Goal: Information Seeking & Learning: Learn about a topic

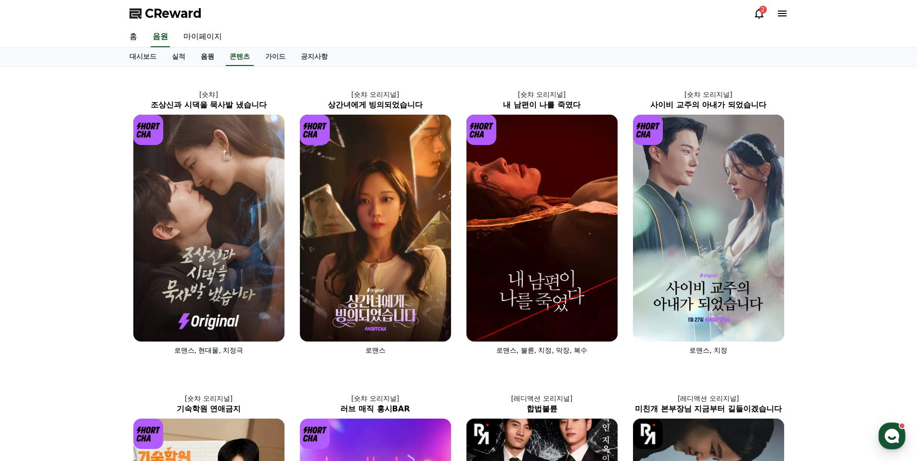
click at [207, 55] on link "음원" at bounding box center [207, 57] width 29 height 18
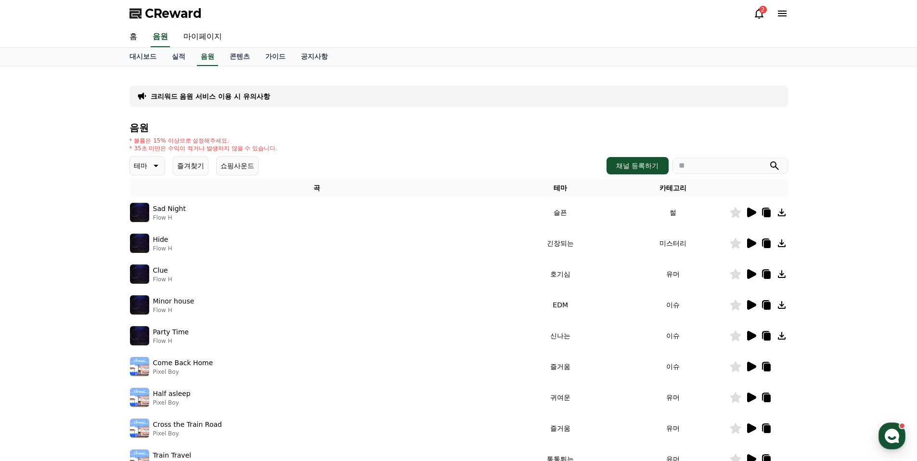
click at [751, 210] on icon at bounding box center [751, 213] width 9 height 10
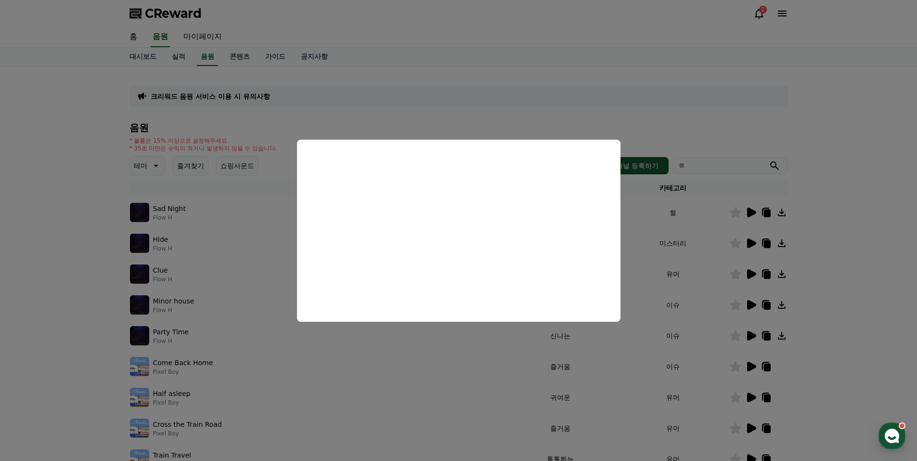
click at [637, 206] on button "close modal" at bounding box center [458, 230] width 917 height 461
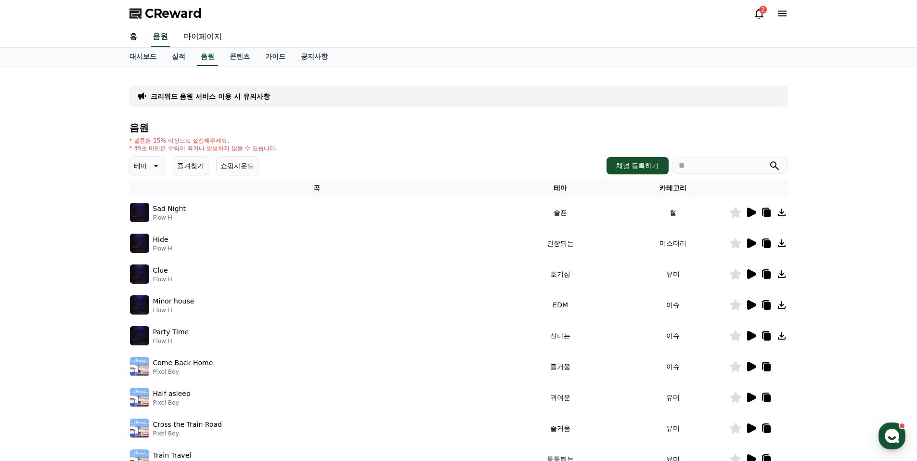
click at [750, 242] on icon at bounding box center [751, 243] width 9 height 10
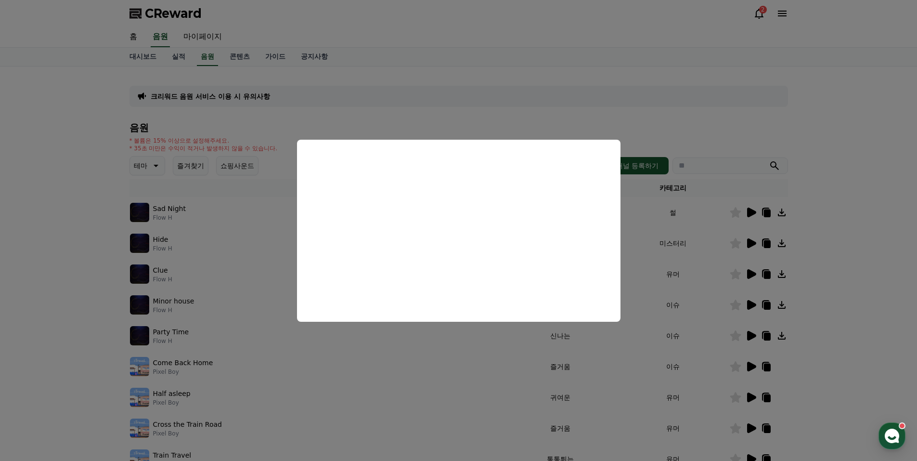
click at [686, 274] on button "close modal" at bounding box center [458, 230] width 917 height 461
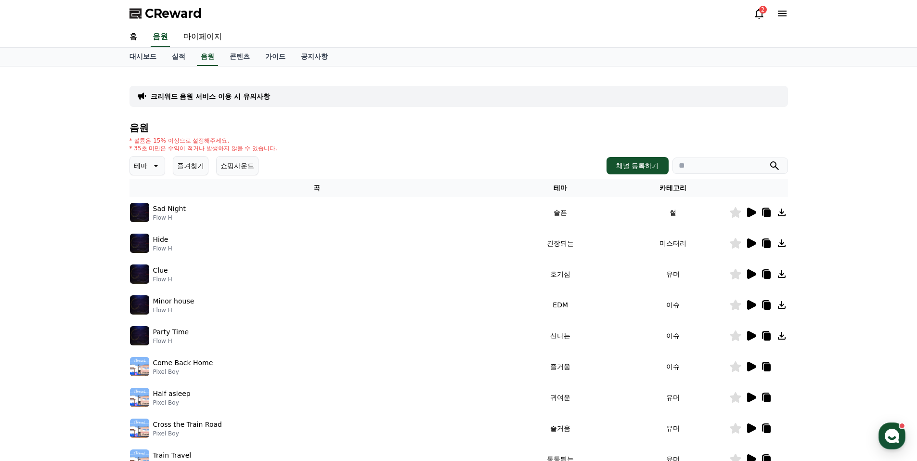
click at [750, 273] on icon at bounding box center [751, 274] width 9 height 10
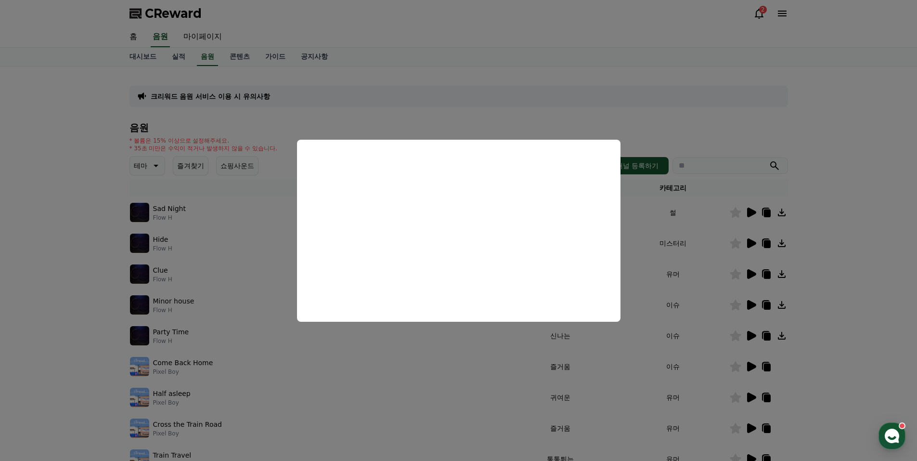
click at [700, 307] on button "close modal" at bounding box center [458, 230] width 917 height 461
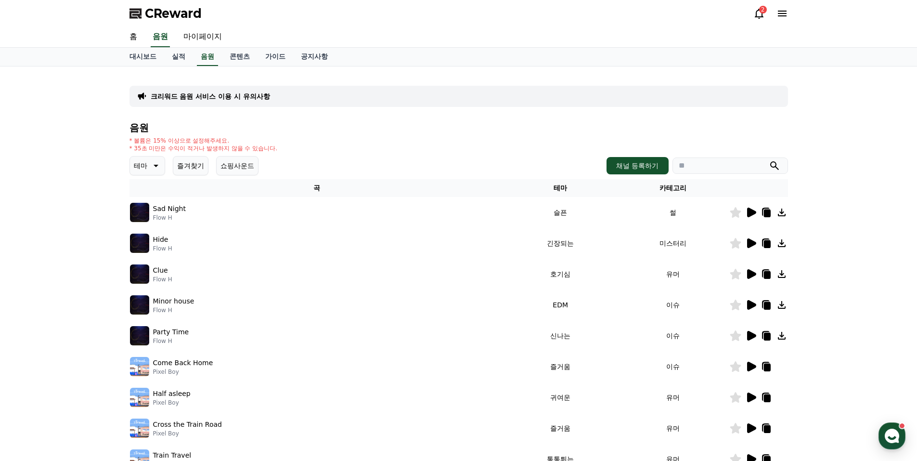
click at [751, 305] on icon at bounding box center [751, 305] width 9 height 10
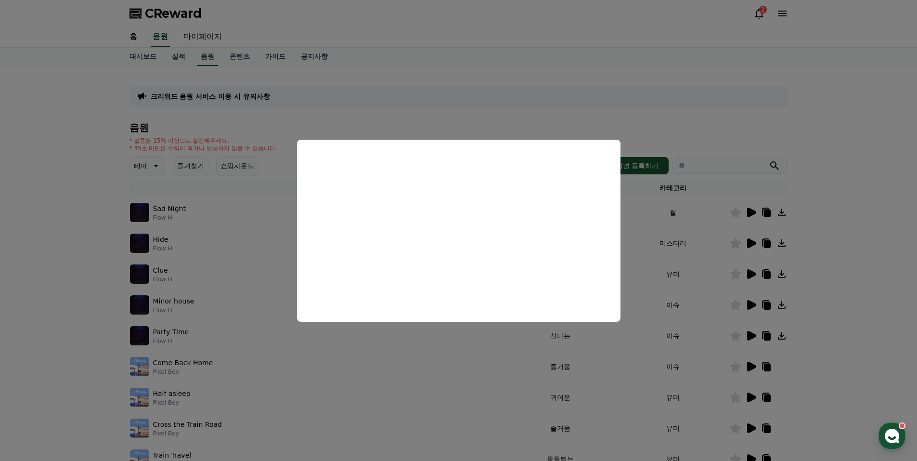
click at [695, 335] on button "close modal" at bounding box center [458, 230] width 917 height 461
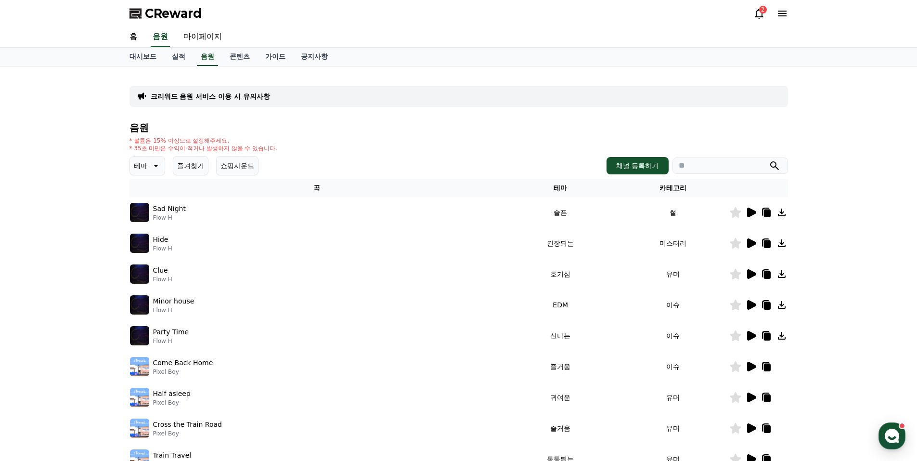
click at [751, 336] on icon at bounding box center [751, 336] width 9 height 10
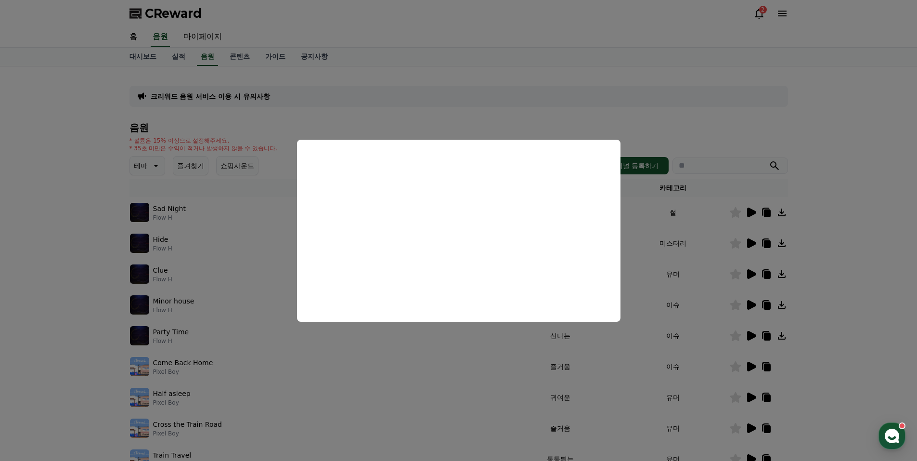
click at [707, 275] on button "close modal" at bounding box center [458, 230] width 917 height 461
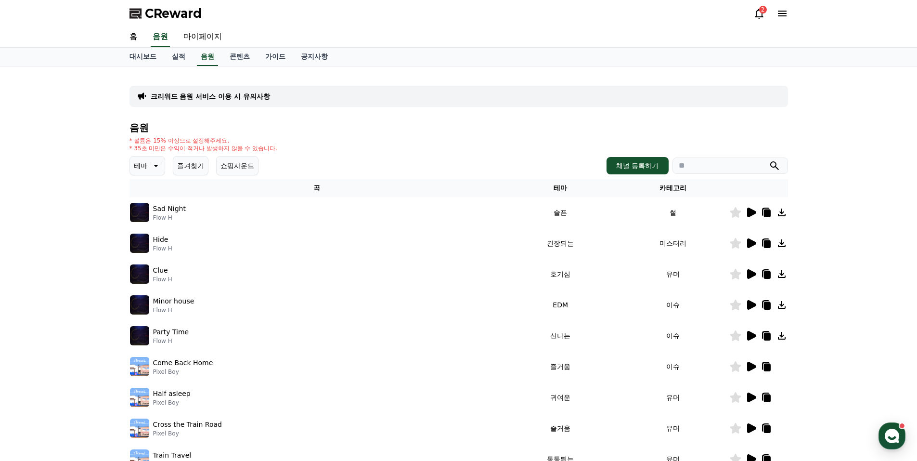
click at [750, 274] on icon at bounding box center [751, 274] width 9 height 10
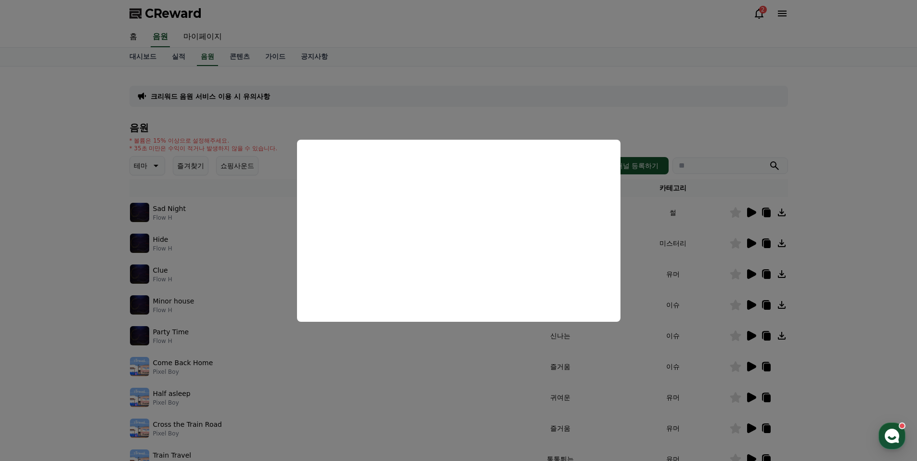
click at [700, 303] on button "close modal" at bounding box center [458, 230] width 917 height 461
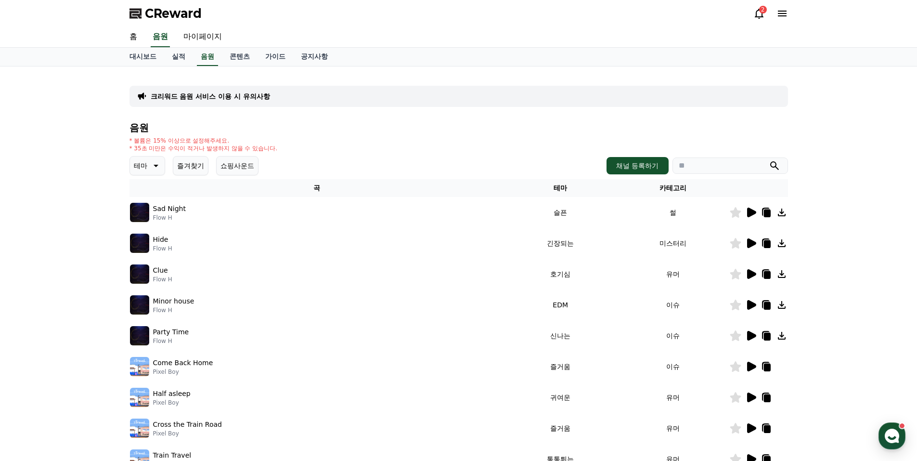
click at [751, 303] on icon at bounding box center [751, 305] width 9 height 10
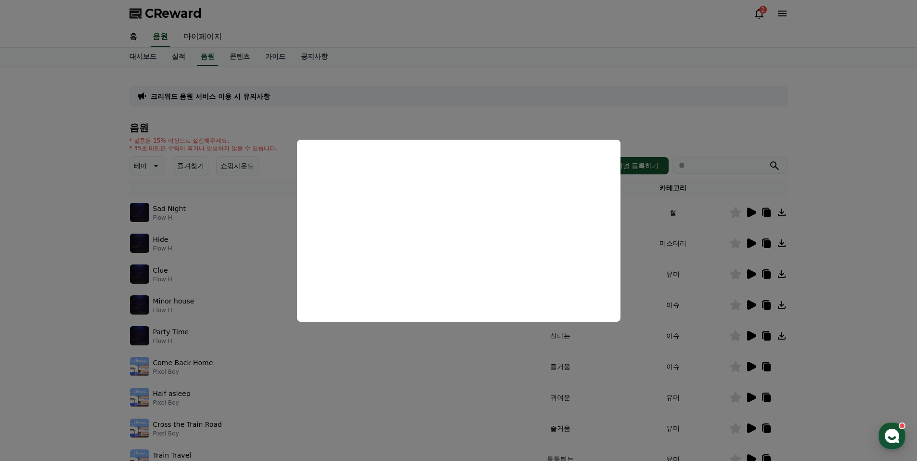
click at [782, 304] on button "close modal" at bounding box center [458, 230] width 917 height 461
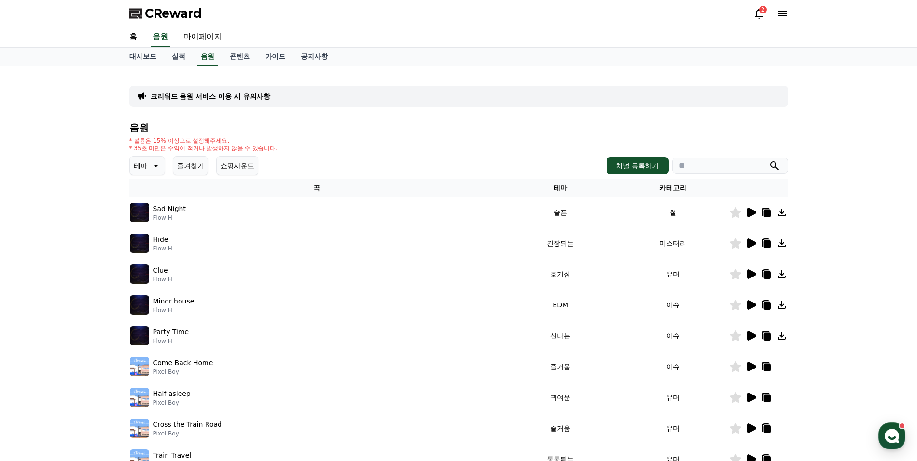
click at [781, 304] on icon at bounding box center [782, 305] width 8 height 8
click at [751, 211] on icon at bounding box center [751, 213] width 9 height 10
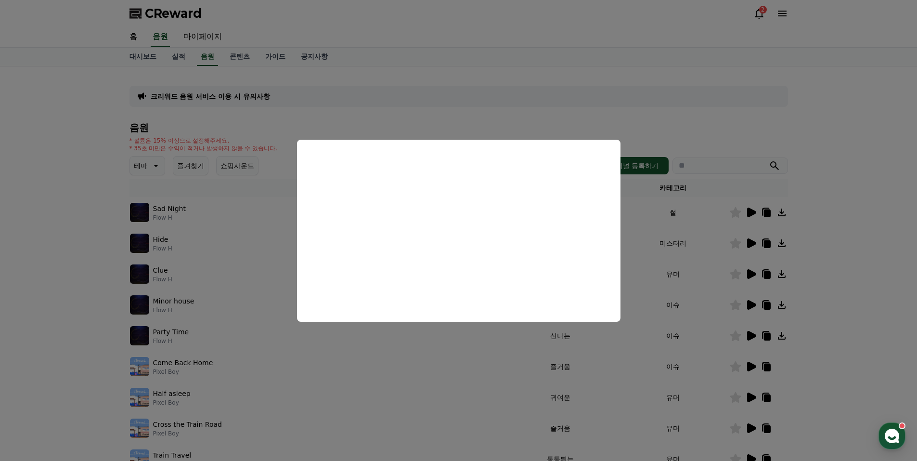
click at [697, 240] on button "close modal" at bounding box center [458, 230] width 917 height 461
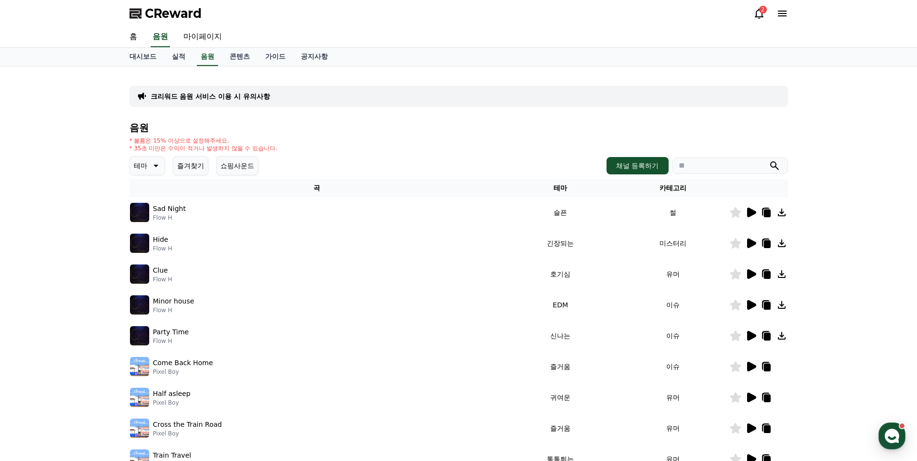
click at [749, 242] on icon at bounding box center [751, 243] width 9 height 10
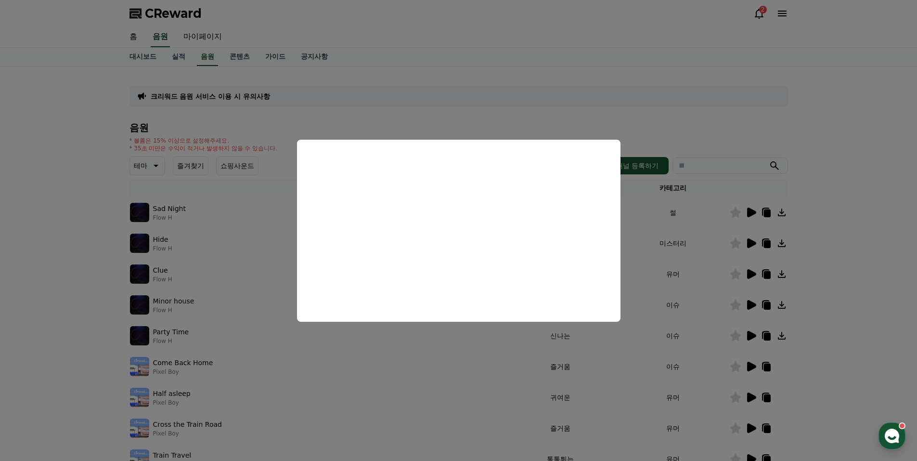
click at [649, 290] on button "close modal" at bounding box center [458, 230] width 917 height 461
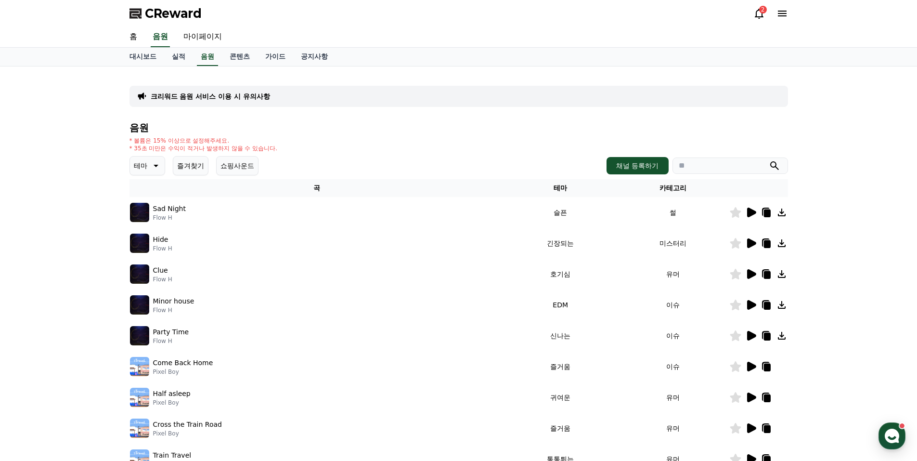
click at [153, 164] on icon at bounding box center [155, 166] width 12 height 12
click at [146, 216] on button "환상적인" at bounding box center [148, 216] width 35 height 21
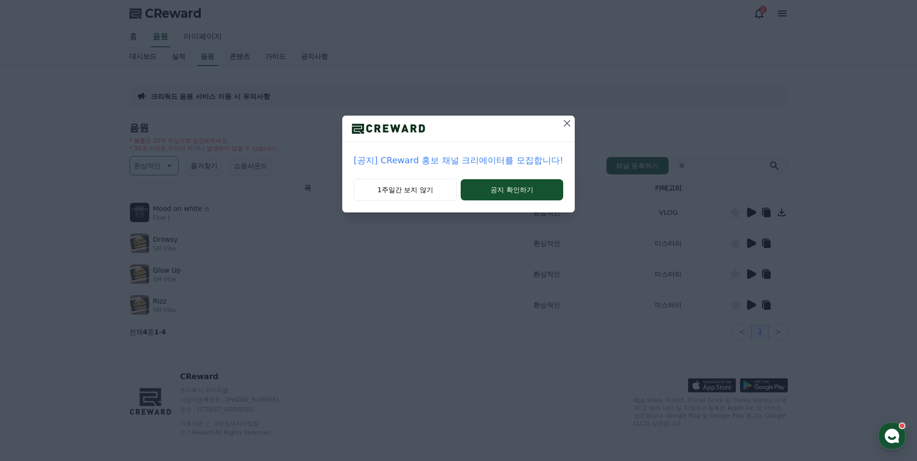
click at [565, 123] on icon at bounding box center [567, 123] width 7 height 7
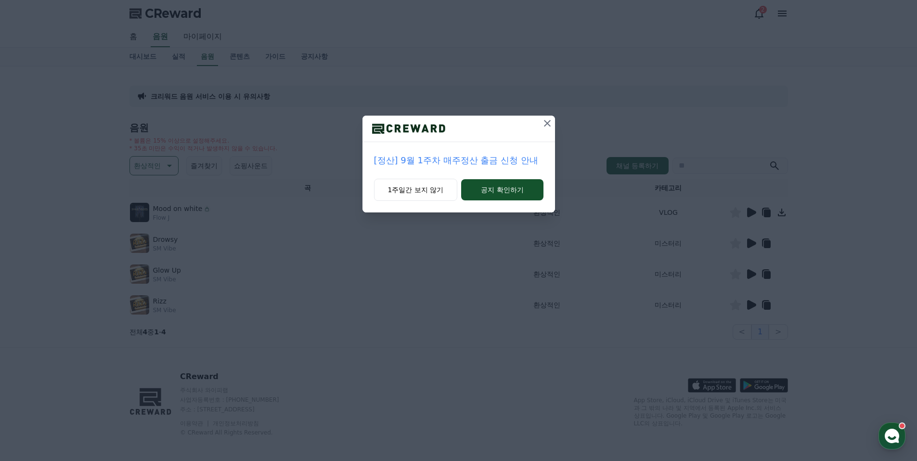
click at [546, 121] on icon at bounding box center [547, 123] width 7 height 7
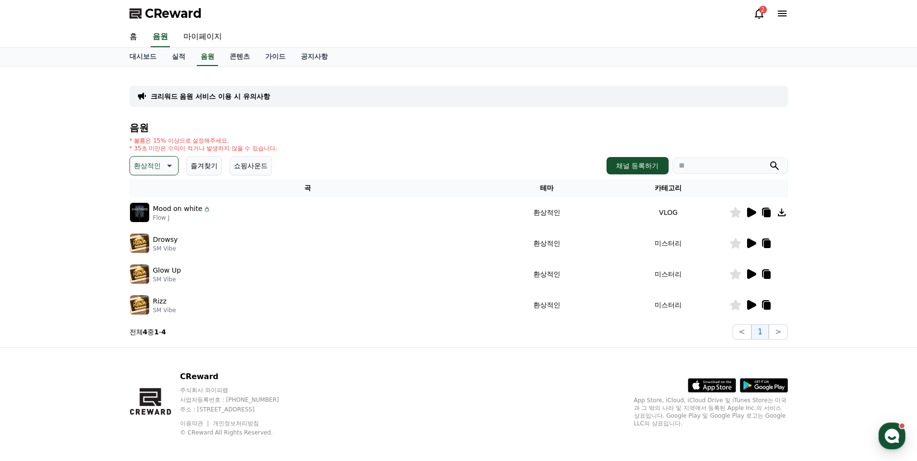
click at [751, 210] on icon at bounding box center [751, 213] width 9 height 10
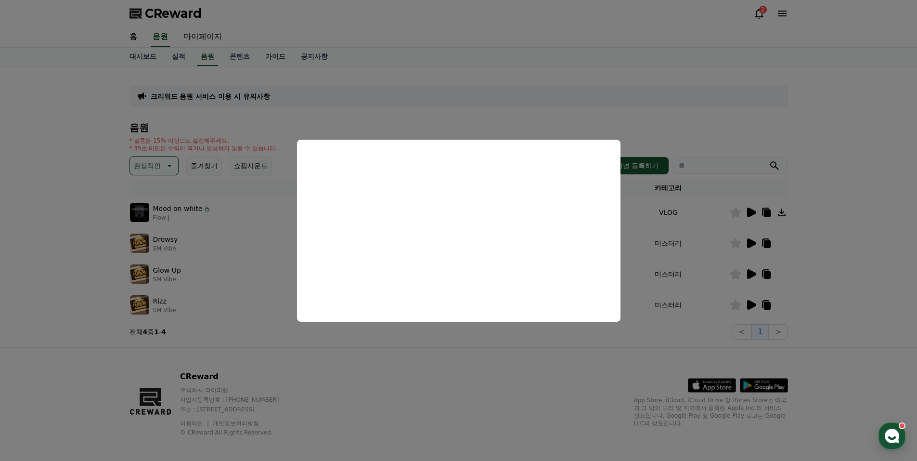
click at [440, 338] on button "close modal" at bounding box center [458, 230] width 917 height 461
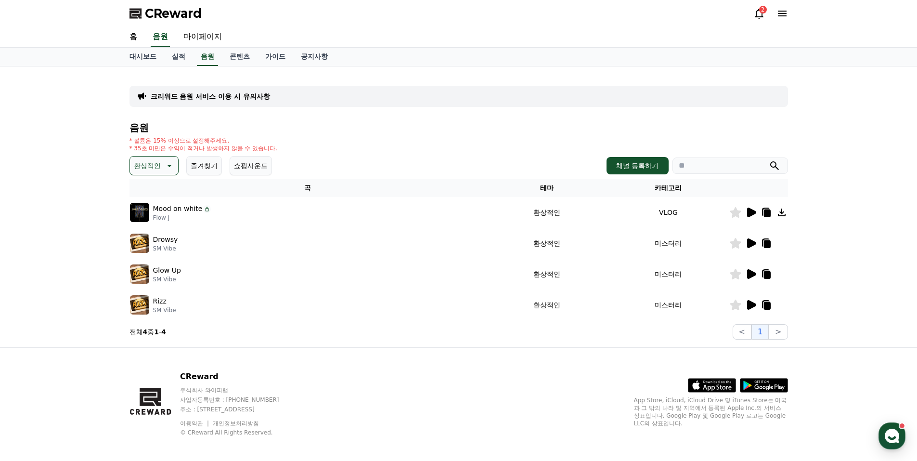
click at [169, 164] on icon at bounding box center [169, 166] width 12 height 12
click at [141, 239] on button "호기심" at bounding box center [145, 241] width 28 height 21
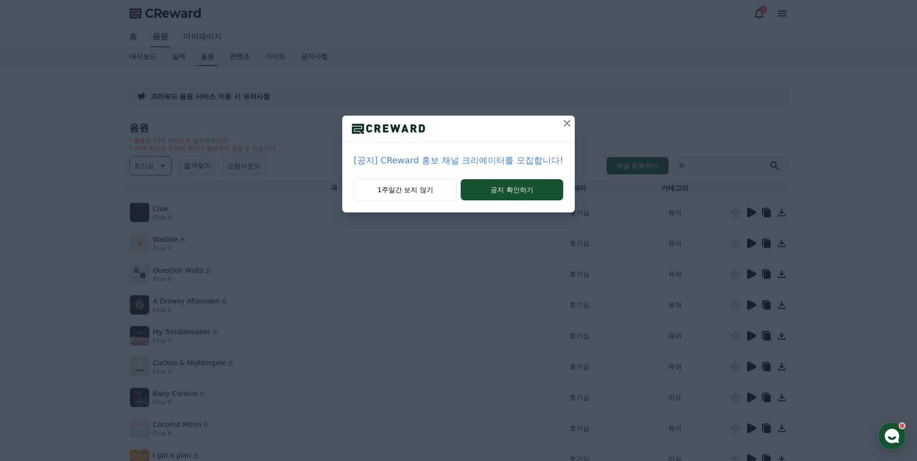
click at [565, 123] on icon at bounding box center [567, 123] width 7 height 7
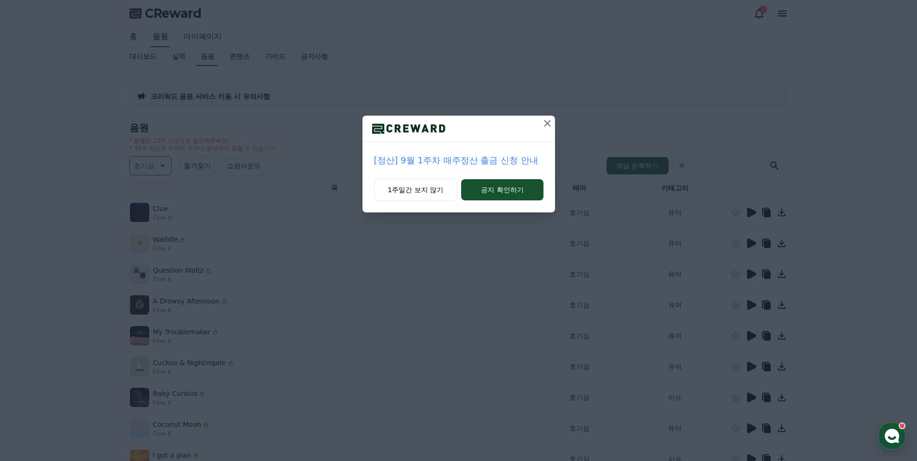
click at [546, 121] on icon at bounding box center [548, 123] width 12 height 12
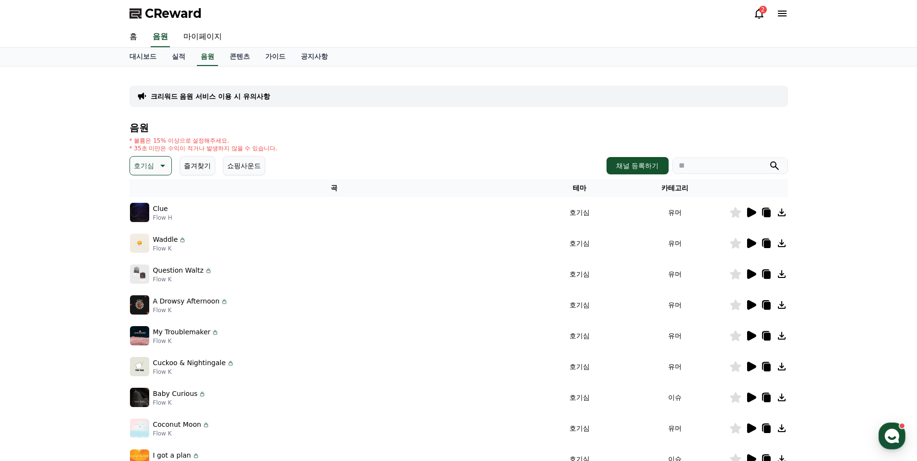
scroll to position [48, 0]
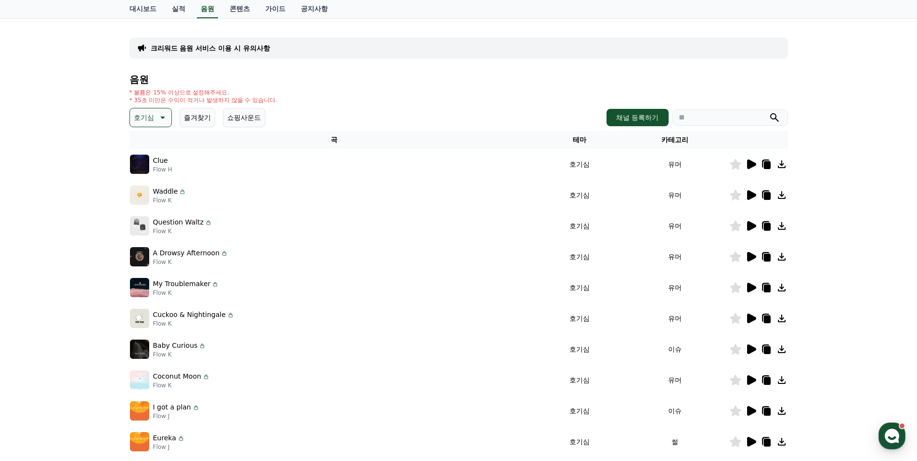
click at [750, 194] on icon at bounding box center [751, 195] width 9 height 10
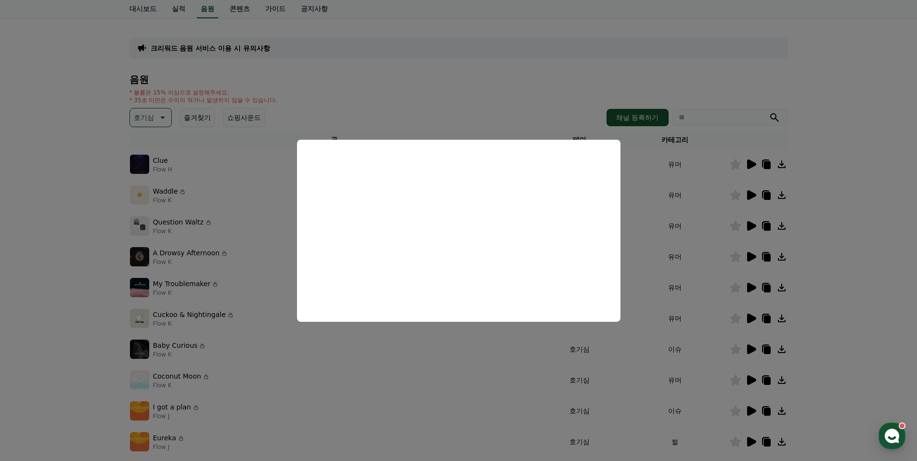
click at [700, 227] on button "close modal" at bounding box center [458, 230] width 917 height 461
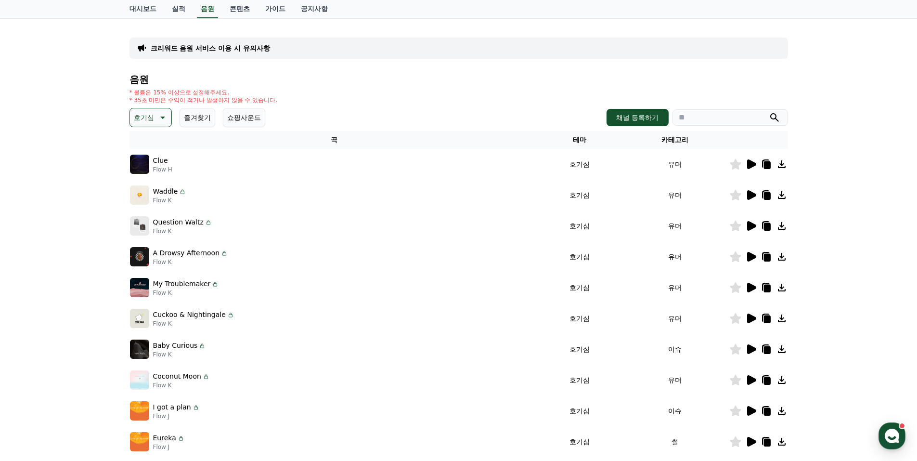
click at [751, 224] on icon at bounding box center [751, 226] width 9 height 10
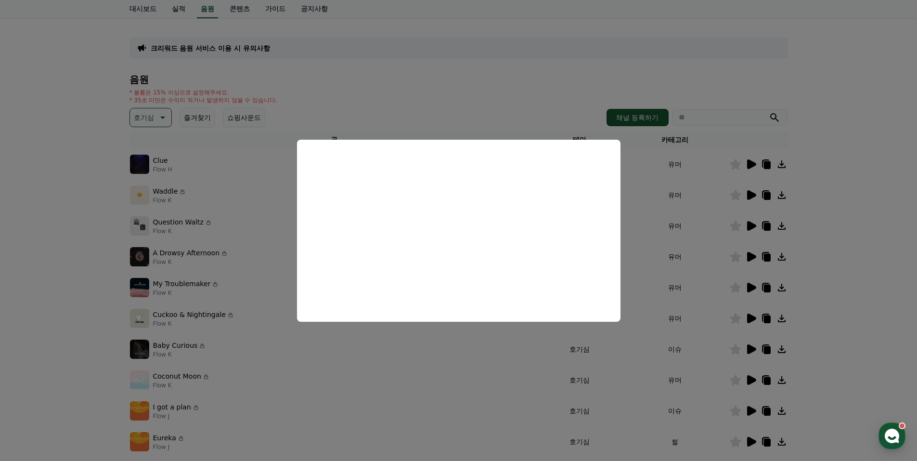
click at [642, 275] on button "close modal" at bounding box center [458, 230] width 917 height 461
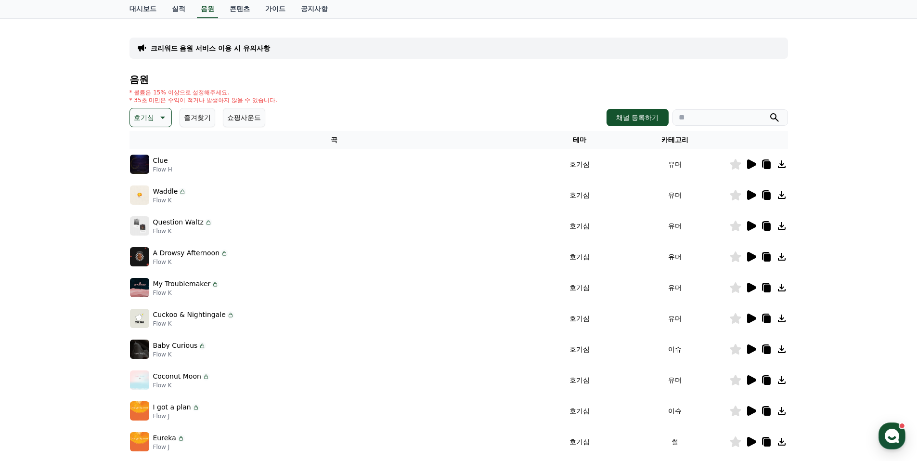
click at [750, 256] on icon at bounding box center [751, 257] width 9 height 10
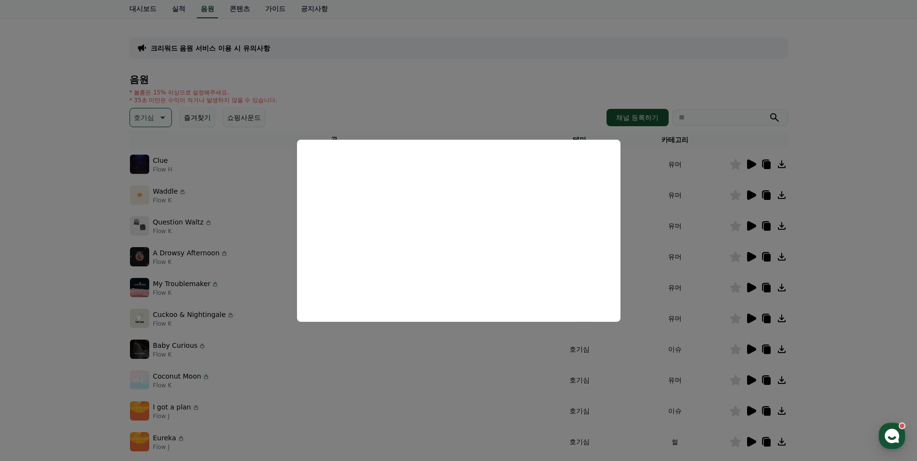
click at [494, 338] on button "close modal" at bounding box center [458, 230] width 917 height 461
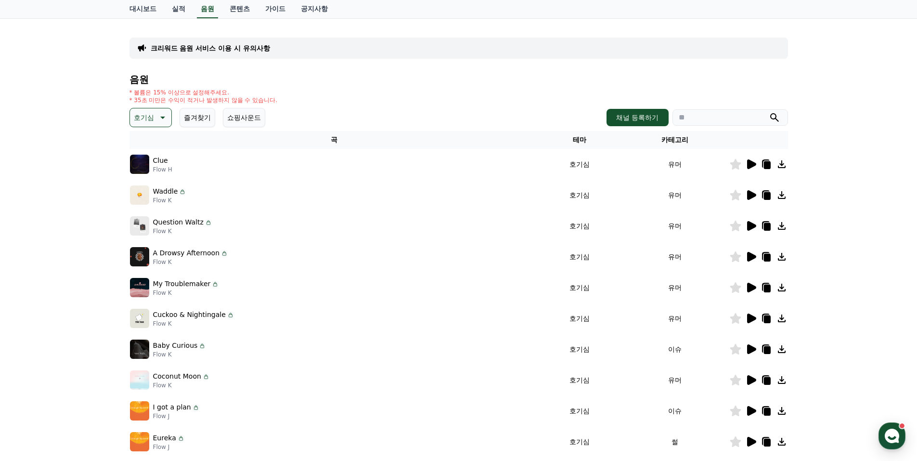
click at [753, 287] on icon at bounding box center [751, 288] width 9 height 10
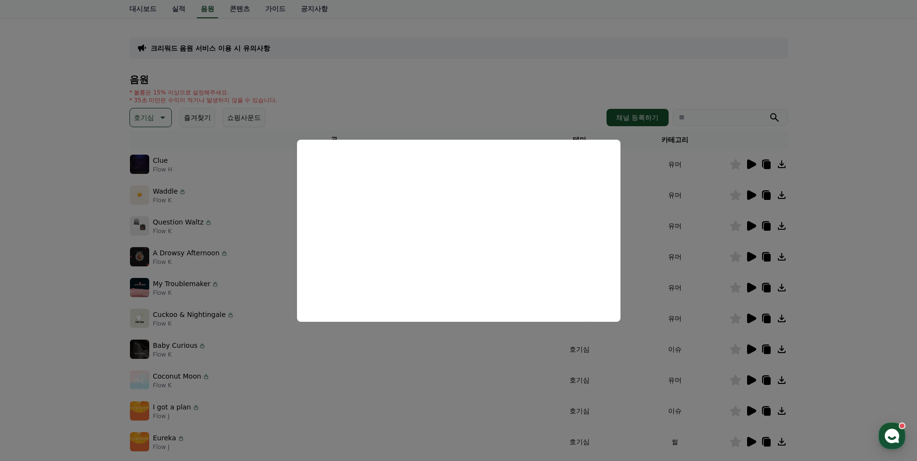
click at [641, 292] on button "close modal" at bounding box center [458, 230] width 917 height 461
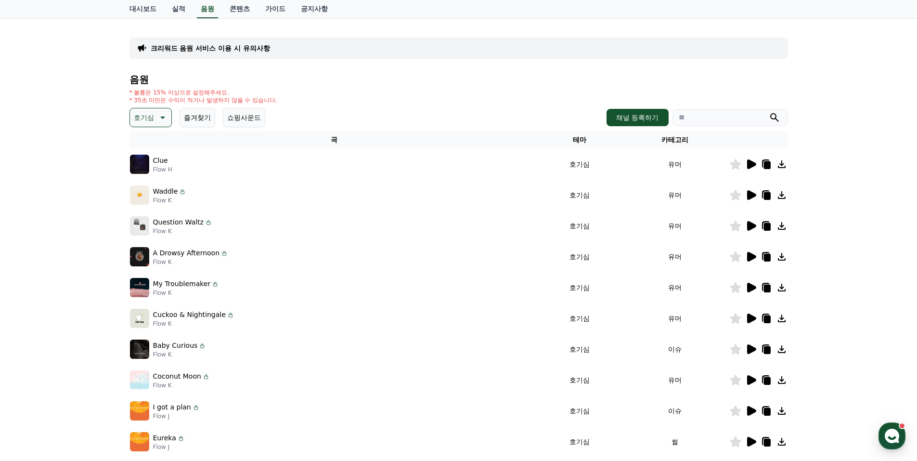
scroll to position [96, 0]
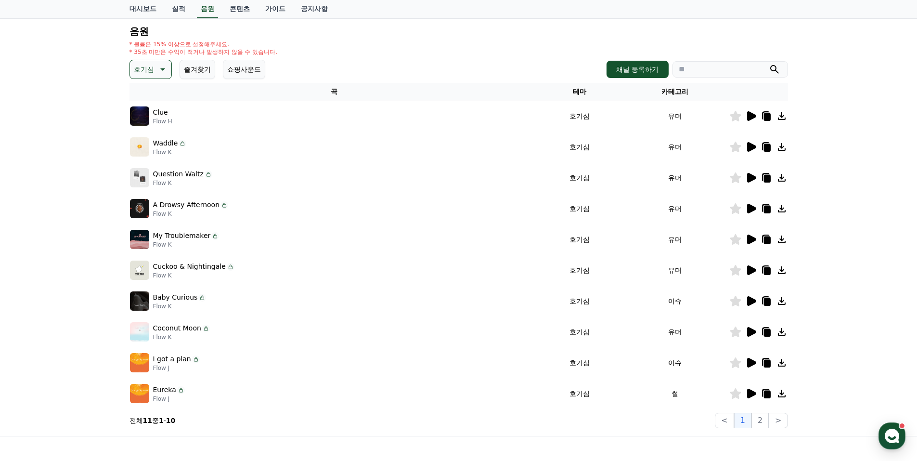
click at [750, 269] on icon at bounding box center [751, 270] width 9 height 10
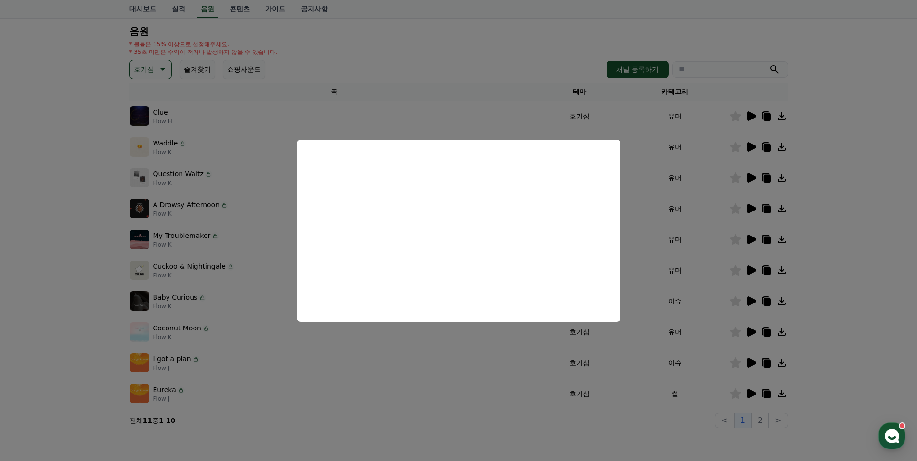
click at [640, 333] on button "close modal" at bounding box center [458, 230] width 917 height 461
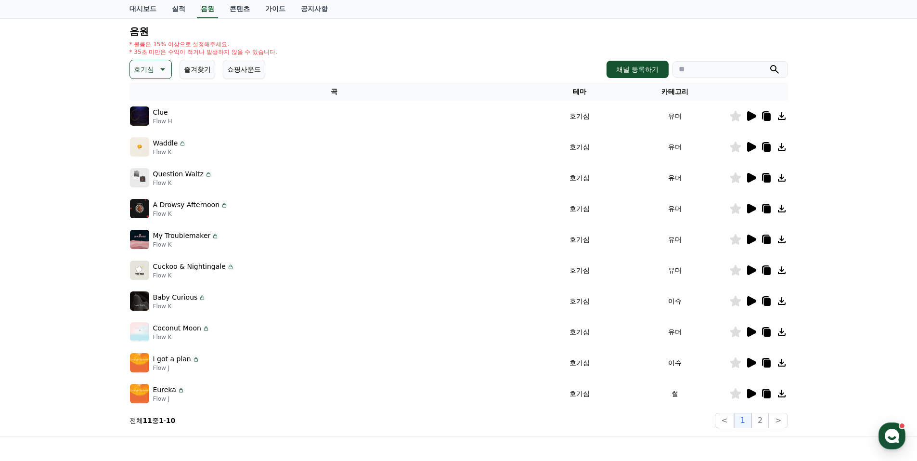
click at [163, 68] on icon at bounding box center [162, 70] width 12 height 12
click at [139, 145] on button "밝은" at bounding box center [141, 146] width 21 height 21
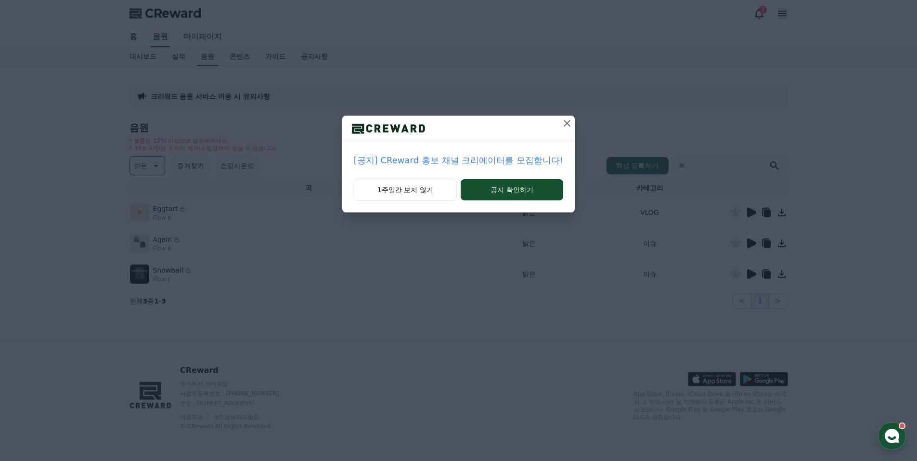
click at [564, 121] on icon at bounding box center [567, 123] width 7 height 7
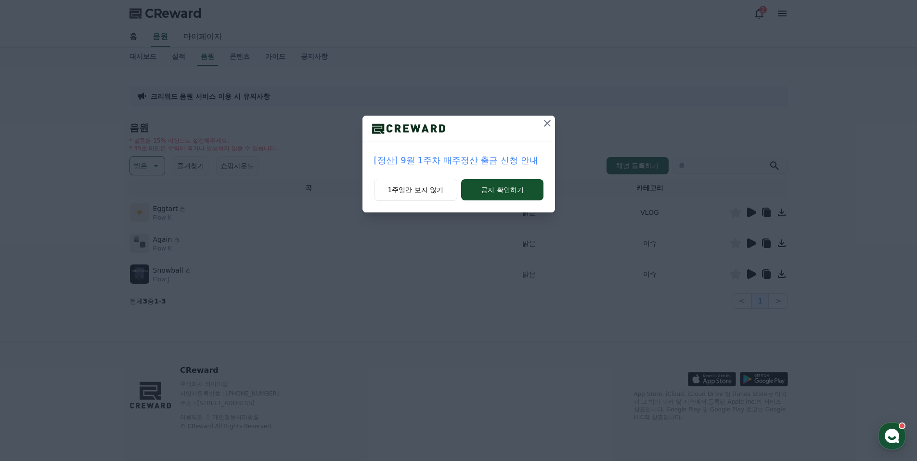
click at [546, 122] on icon at bounding box center [547, 123] width 7 height 7
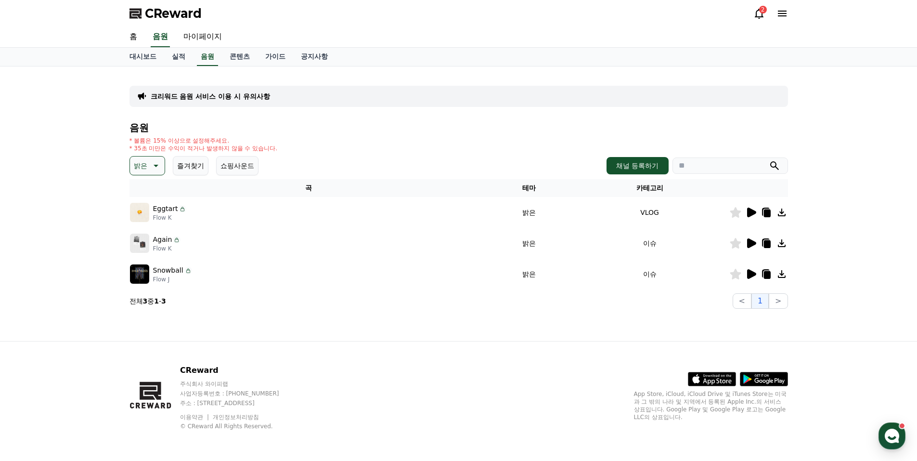
click at [750, 210] on icon at bounding box center [751, 213] width 9 height 10
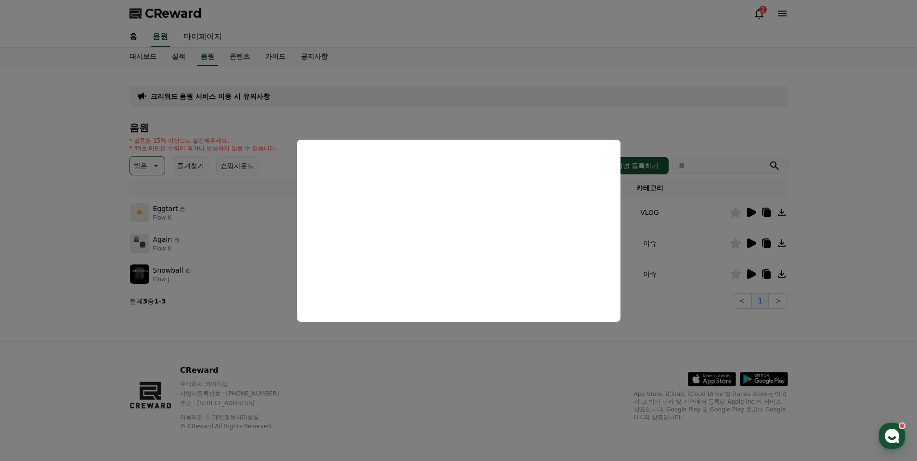
click at [576, 347] on button "close modal" at bounding box center [458, 230] width 917 height 461
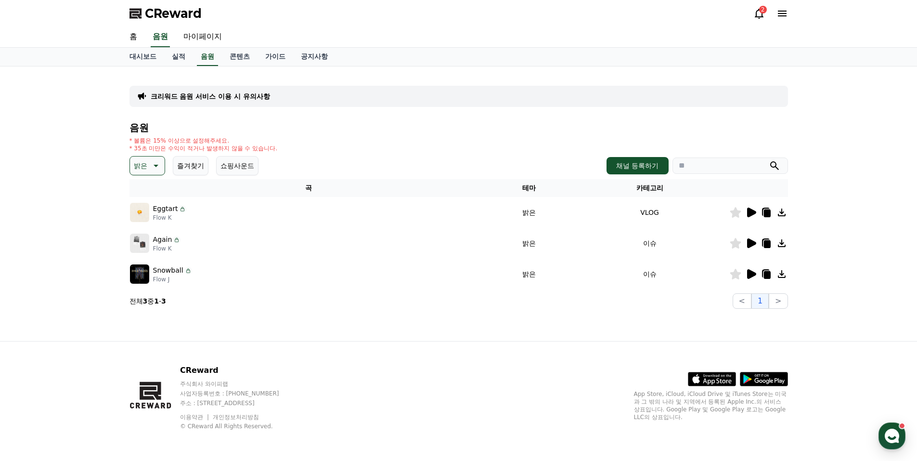
click at [749, 242] on icon at bounding box center [751, 243] width 9 height 10
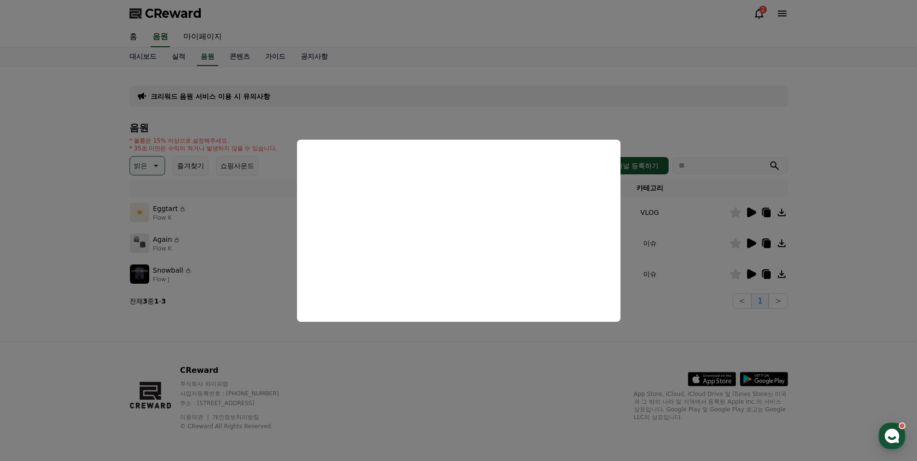
click at [379, 348] on button "close modal" at bounding box center [458, 230] width 917 height 461
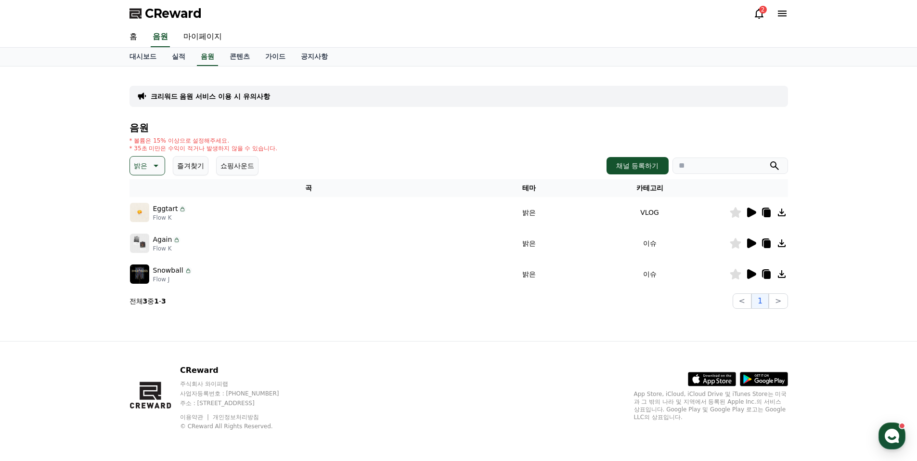
drag, startPoint x: 513, startPoint y: 241, endPoint x: 531, endPoint y: 241, distance: 18.3
click at [531, 241] on td "밝은" at bounding box center [529, 243] width 82 height 31
copy td "밝은"
click at [782, 242] on icon at bounding box center [782, 243] width 12 height 12
click at [638, 359] on div ".st0 { fill: #a6a6a6; } .st1 { stroke: #ffffff; stroke-width: 0.2; stroke-miter…" at bounding box center [711, 370] width 154 height 31
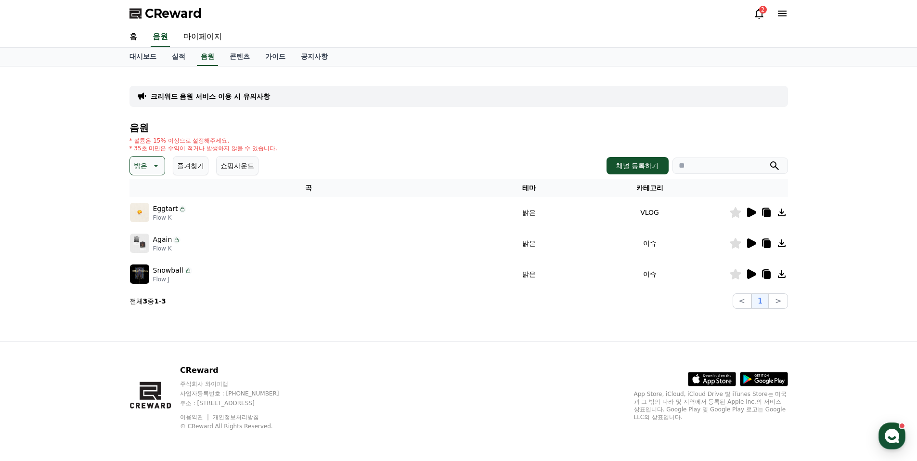
click at [158, 165] on icon at bounding box center [155, 166] width 12 height 12
click at [143, 218] on button "통통튀는" at bounding box center [148, 219] width 35 height 21
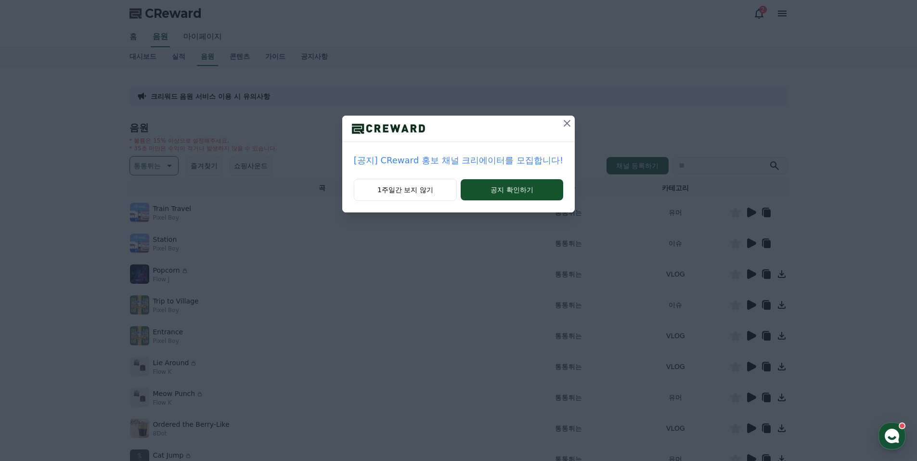
click at [565, 122] on icon at bounding box center [567, 123] width 12 height 12
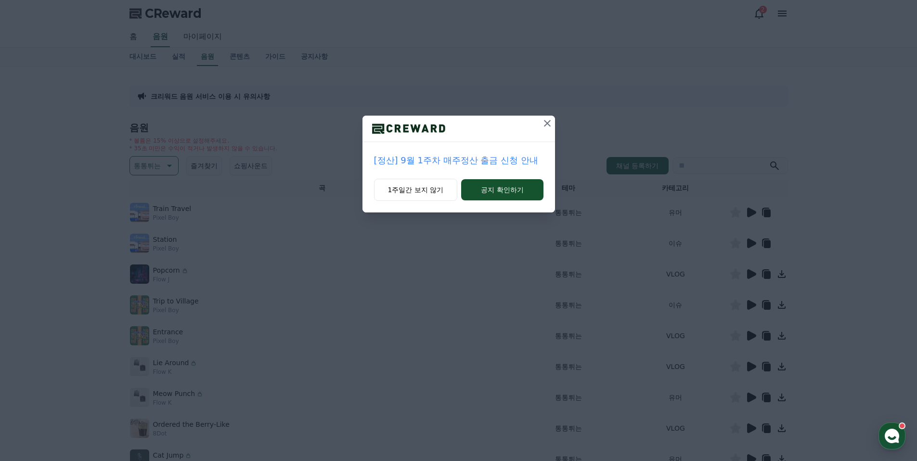
click at [565, 122] on div "[정산] 9월 1주차 매주정산 출금 신청 안내 1주일간 보지 않기 공지 확인하기" at bounding box center [458, 114] width 917 height 228
click at [545, 120] on icon at bounding box center [548, 123] width 12 height 12
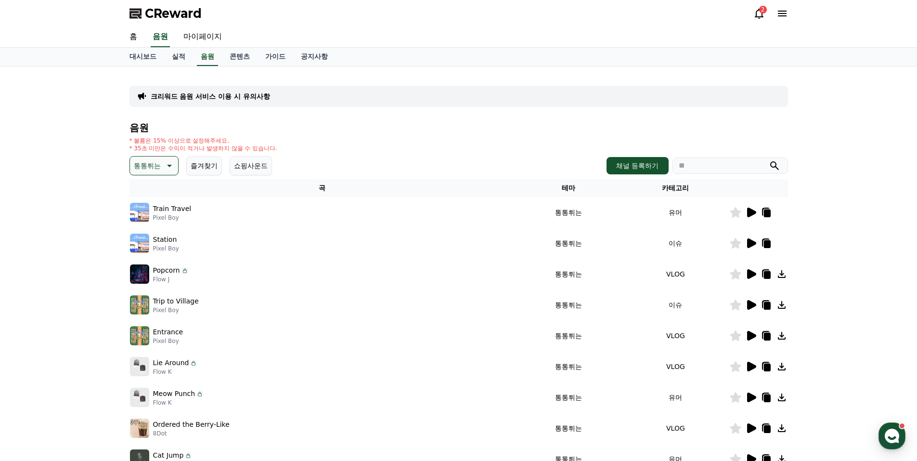
click at [751, 273] on icon at bounding box center [751, 274] width 9 height 10
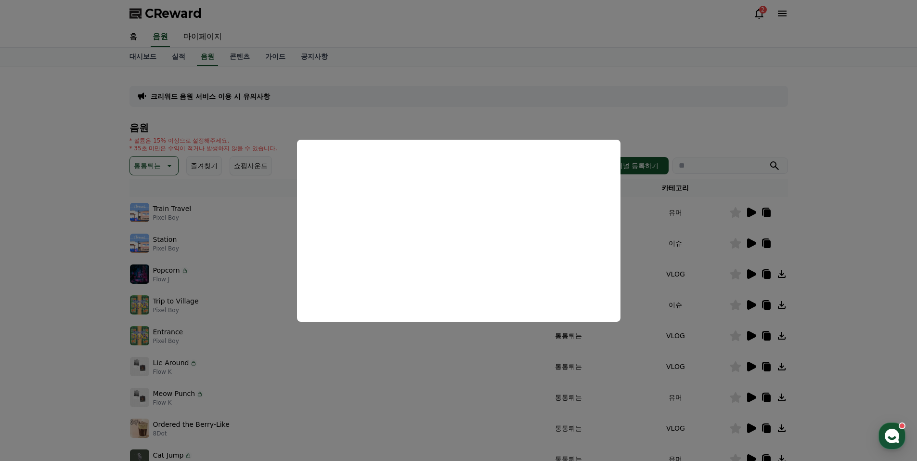
click at [705, 301] on button "close modal" at bounding box center [458, 230] width 917 height 461
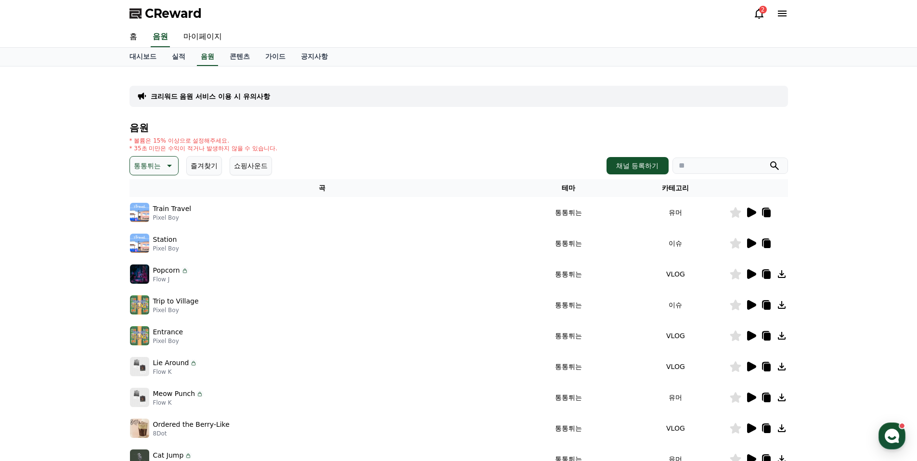
click at [749, 303] on icon at bounding box center [751, 305] width 9 height 10
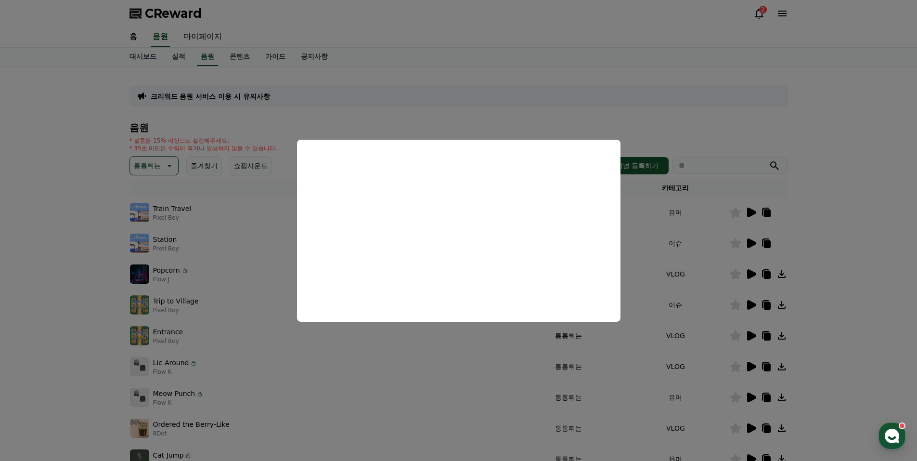
click at [640, 338] on button "close modal" at bounding box center [458, 230] width 917 height 461
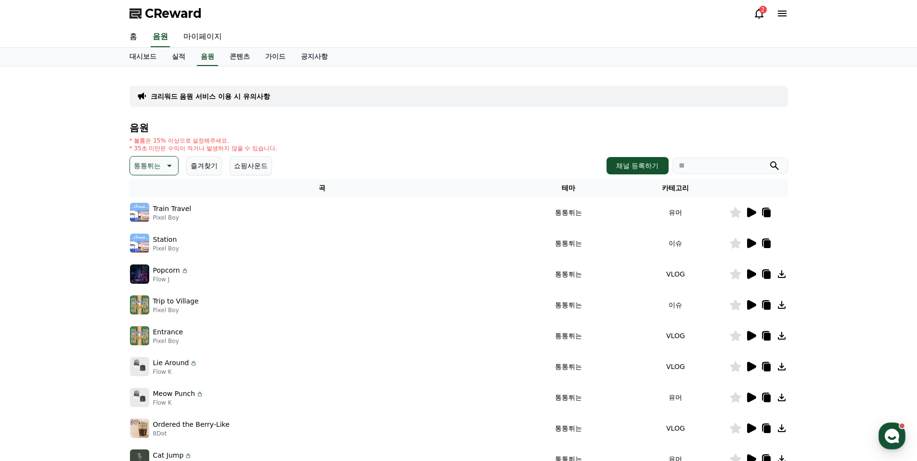
click at [751, 337] on icon at bounding box center [751, 336] width 9 height 10
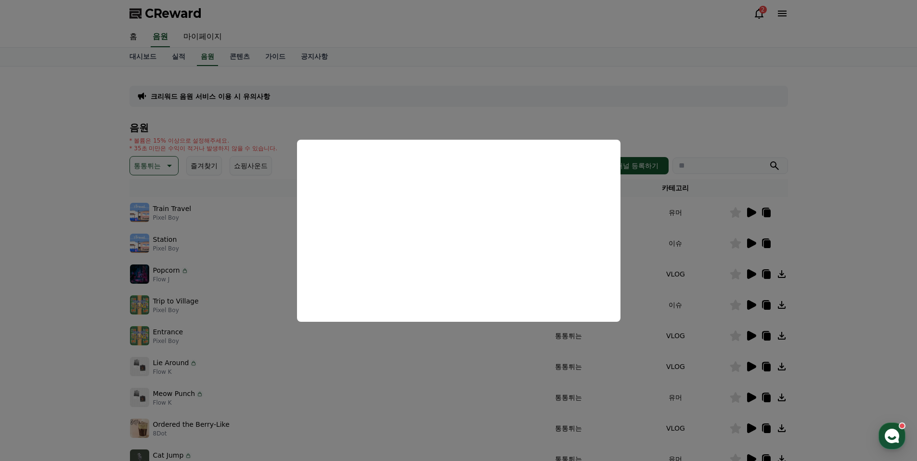
click at [624, 341] on button "close modal" at bounding box center [458, 230] width 917 height 461
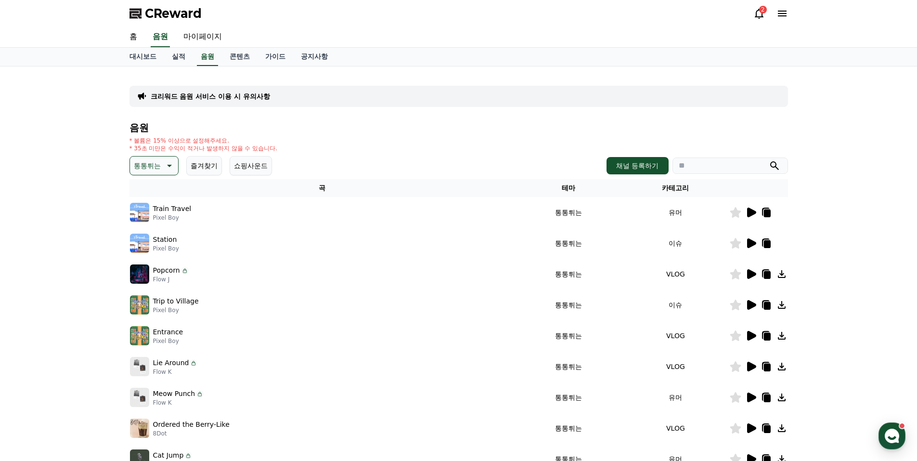
click at [168, 165] on icon at bounding box center [169, 166] width 5 height 2
click at [142, 245] on button "신나는" at bounding box center [145, 244] width 28 height 21
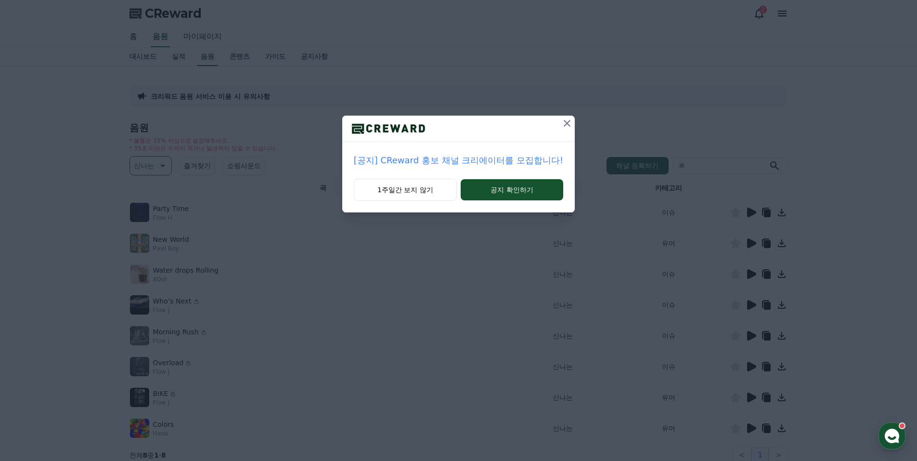
click at [565, 121] on icon at bounding box center [567, 123] width 12 height 12
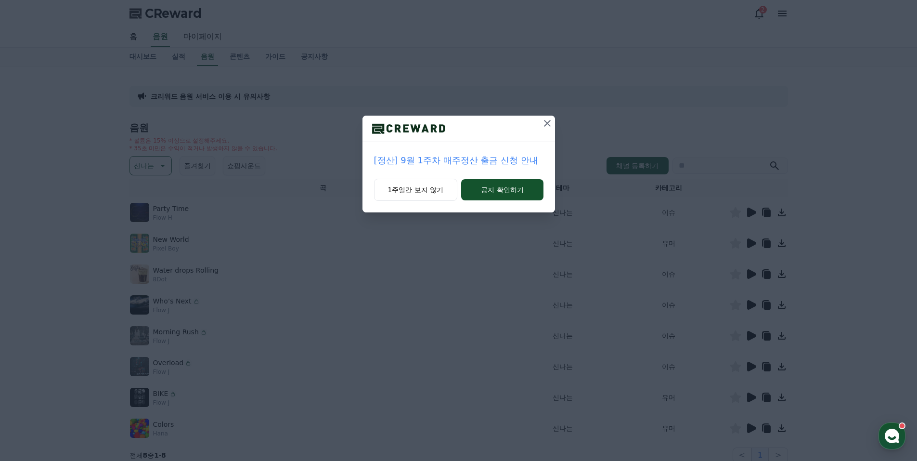
click at [547, 121] on icon at bounding box center [548, 123] width 12 height 12
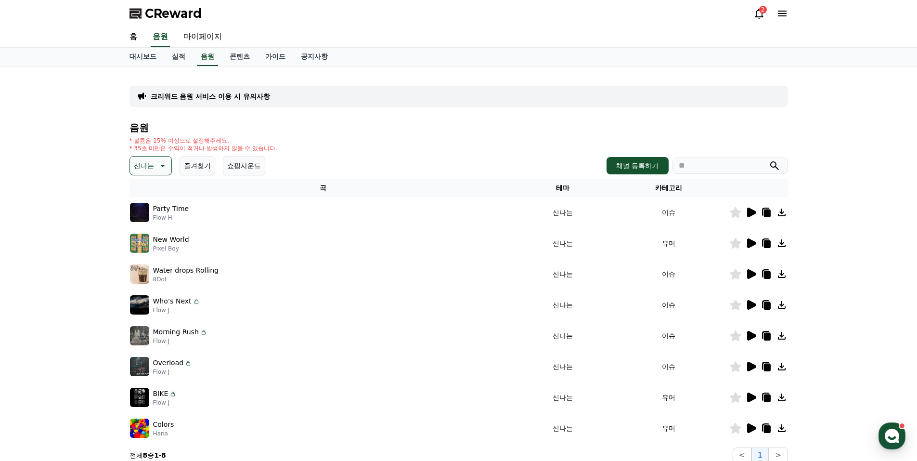
click at [751, 210] on icon at bounding box center [751, 213] width 9 height 10
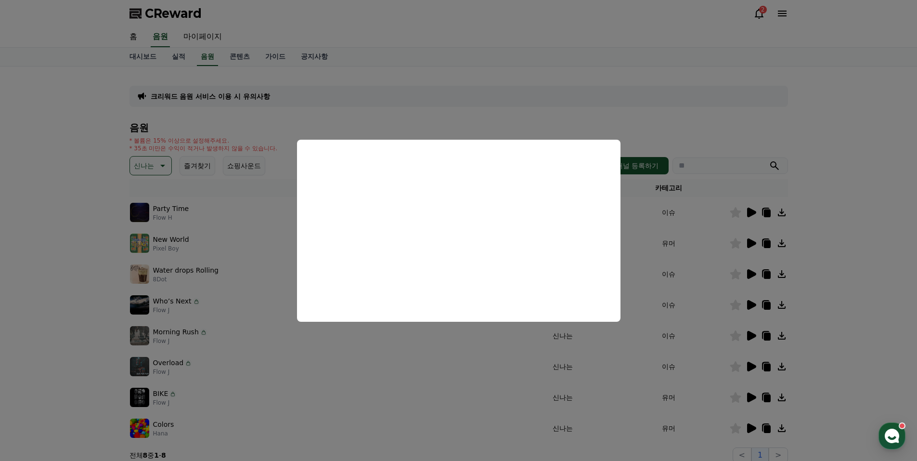
click at [669, 333] on button "close modal" at bounding box center [458, 230] width 917 height 461
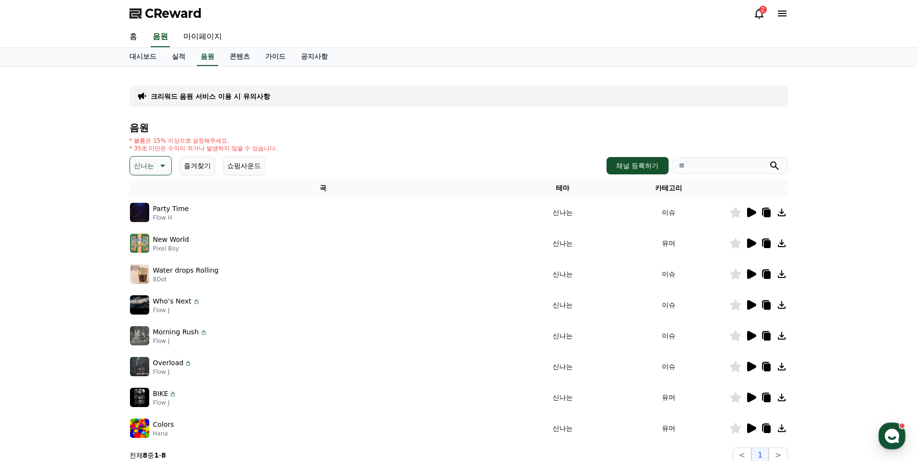
click at [781, 212] on icon at bounding box center [782, 213] width 12 height 12
click at [751, 242] on icon at bounding box center [751, 243] width 9 height 10
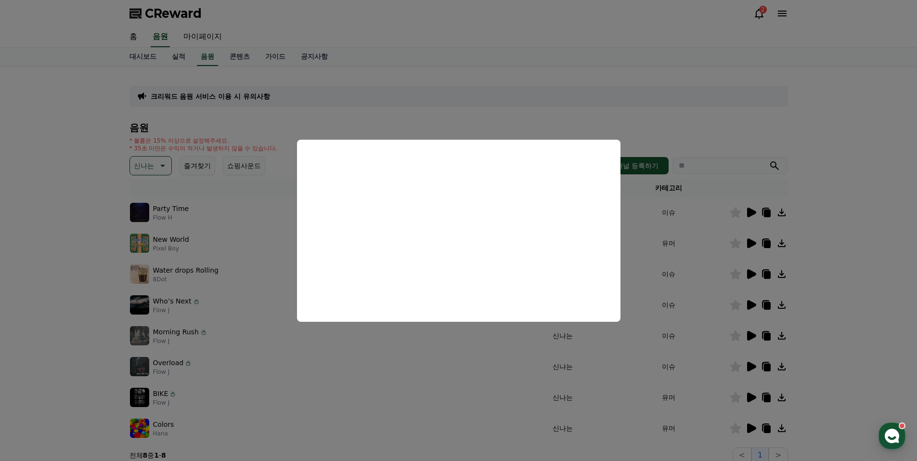
click at [645, 309] on button "close modal" at bounding box center [458, 230] width 917 height 461
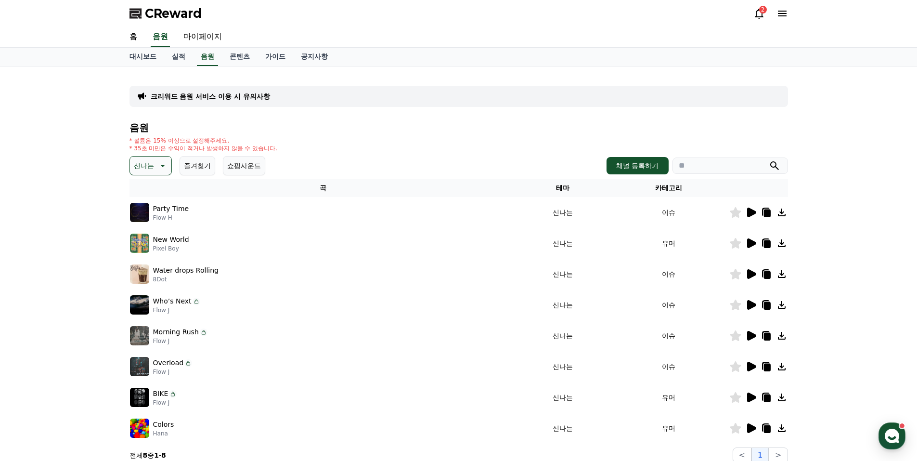
click at [752, 272] on icon at bounding box center [751, 274] width 9 height 10
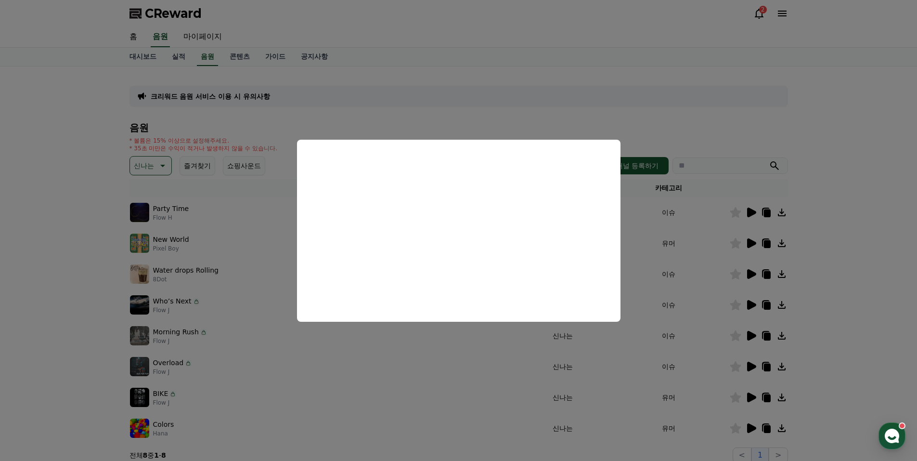
click at [465, 367] on button "close modal" at bounding box center [458, 230] width 917 height 461
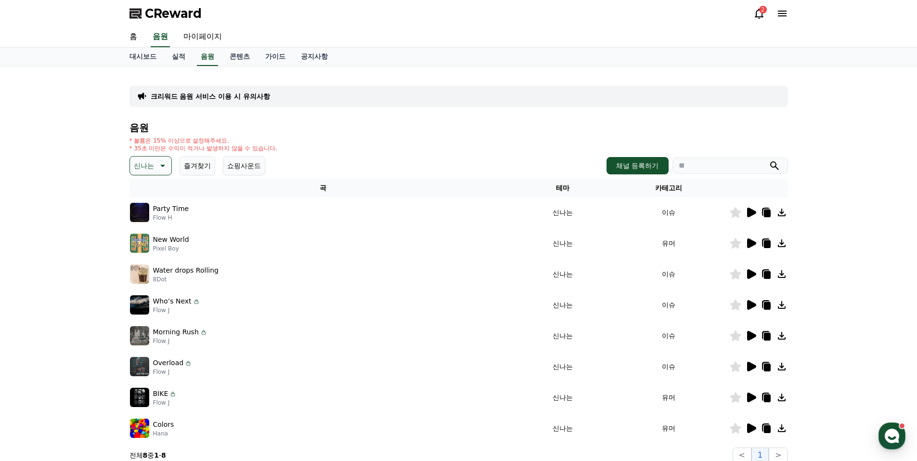
click at [751, 302] on icon at bounding box center [751, 305] width 9 height 10
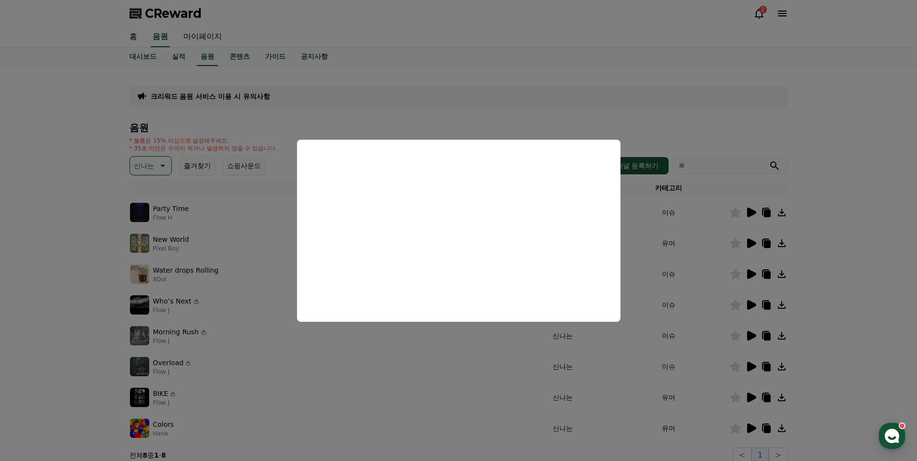
click at [373, 376] on button "close modal" at bounding box center [458, 230] width 917 height 461
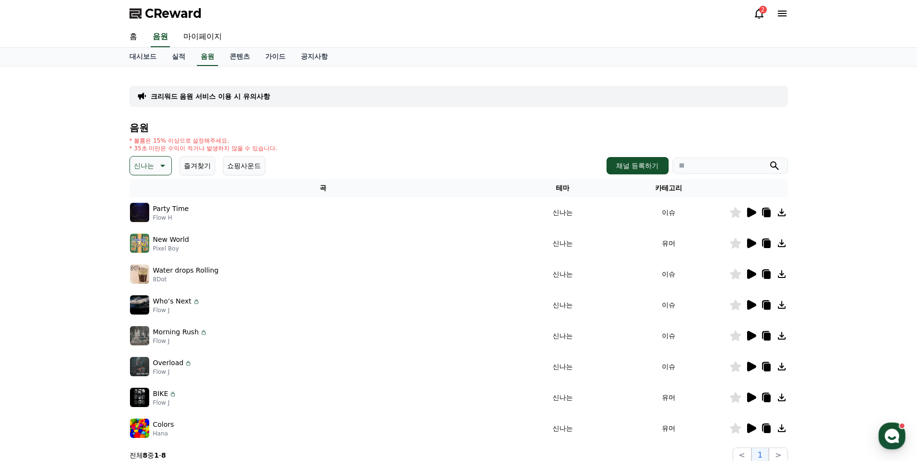
drag, startPoint x: 543, startPoint y: 304, endPoint x: 674, endPoint y: 305, distance: 130.5
click at [674, 305] on tr "Who’s Next Flow J 신나는 이슈" at bounding box center [459, 304] width 659 height 31
copy tr "신나는 이슈"
click at [782, 303] on icon at bounding box center [782, 305] width 8 height 8
click at [752, 334] on icon at bounding box center [751, 336] width 9 height 10
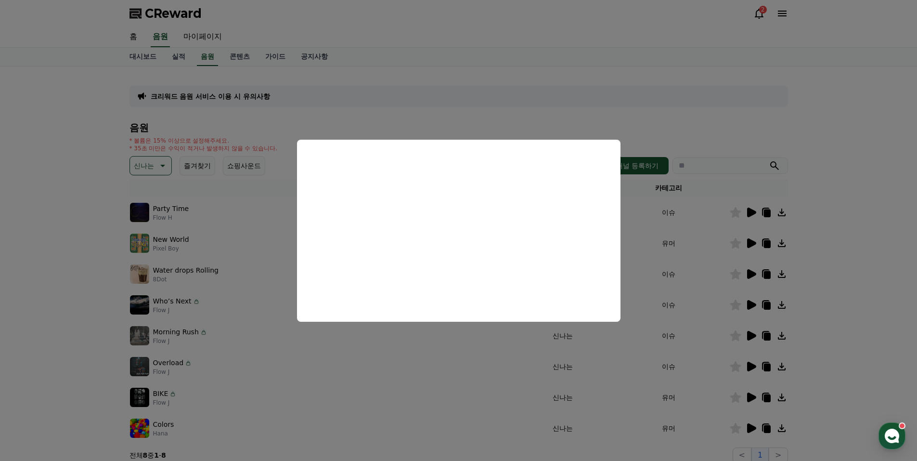
click at [496, 350] on button "close modal" at bounding box center [458, 230] width 917 height 461
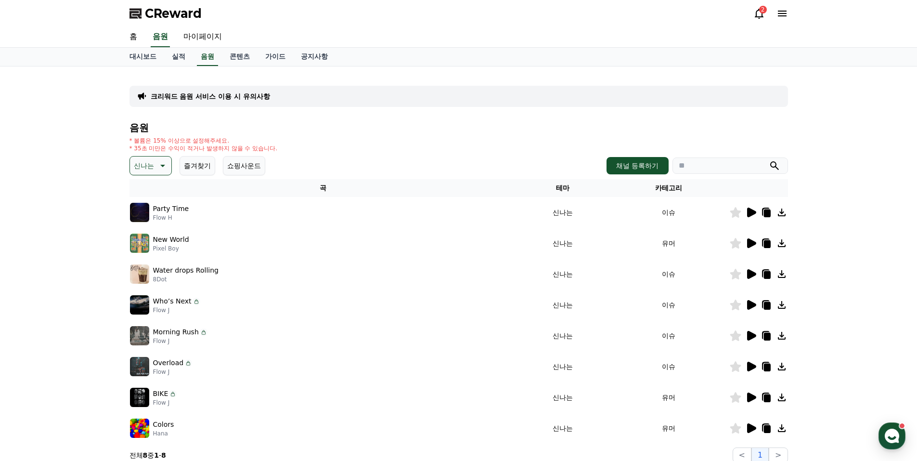
click at [672, 124] on h4 "음원" at bounding box center [459, 127] width 659 height 11
click at [826, 19] on div "CReward 2" at bounding box center [458, 13] width 917 height 27
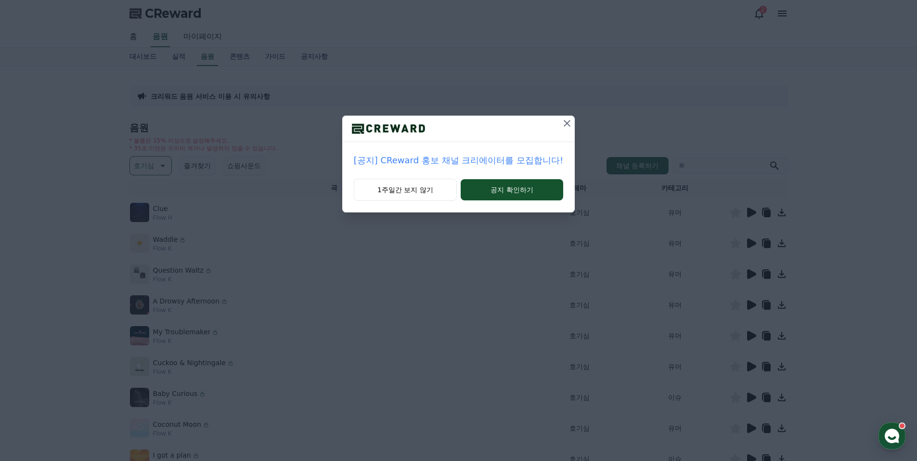
click at [564, 122] on icon at bounding box center [567, 123] width 7 height 7
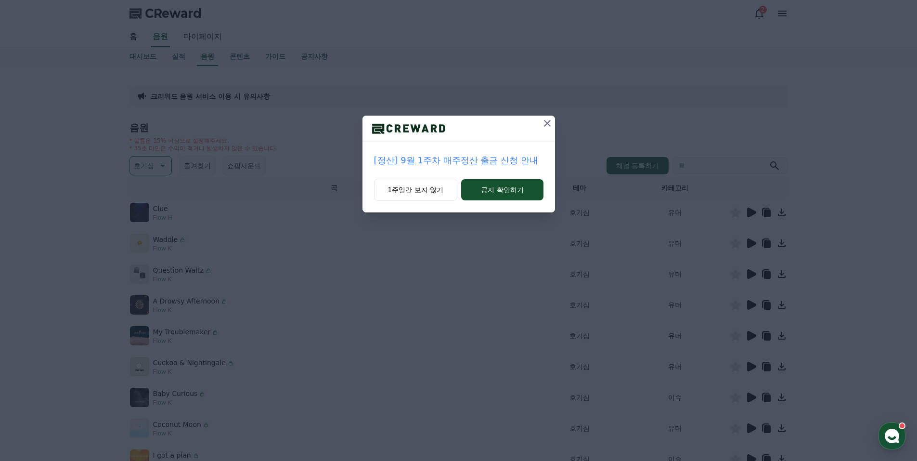
click at [564, 119] on div "[정산] 9월 1주차 매주정산 출금 신청 안내 1주일간 보지 않기 공지 확인하기" at bounding box center [458, 114] width 917 height 228
click at [550, 119] on icon at bounding box center [548, 123] width 12 height 12
